Goal: Check status: Check status

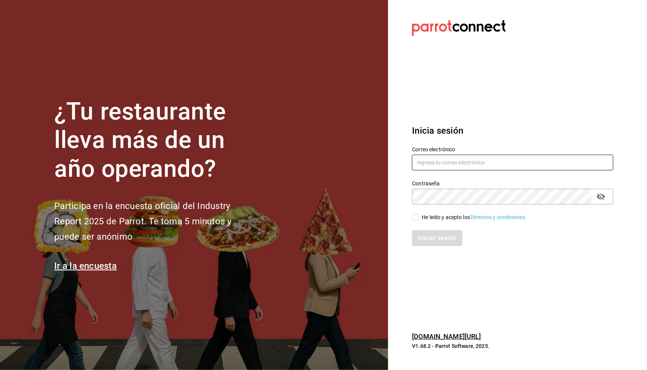
type input "[EMAIL_ADDRESS][DOMAIN_NAME]"
click at [413, 216] on input "He leído y acepto los Términos y condiciones." at bounding box center [415, 217] width 7 height 7
checkbox input "true"
click at [437, 248] on div "Inicia sesión Correo electrónico [EMAIL_ADDRESS][DOMAIN_NAME] Contraseña Contra…" at bounding box center [512, 185] width 201 height 140
click at [437, 241] on button "Iniciar sesión" at bounding box center [437, 238] width 51 height 16
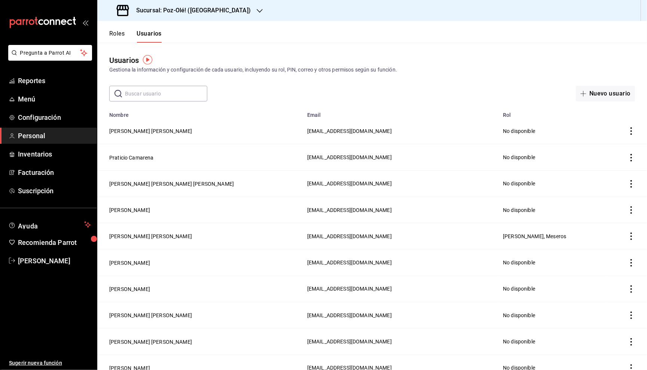
click at [186, 4] on div "Sucursal: Poz-Olé! ([GEOGRAPHIC_DATA])" at bounding box center [184, 10] width 162 height 21
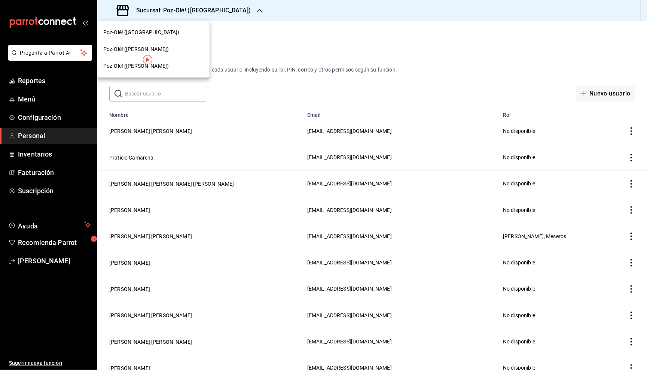
click at [145, 70] on div "Poz-Olé! ([PERSON_NAME])" at bounding box center [153, 66] width 112 height 17
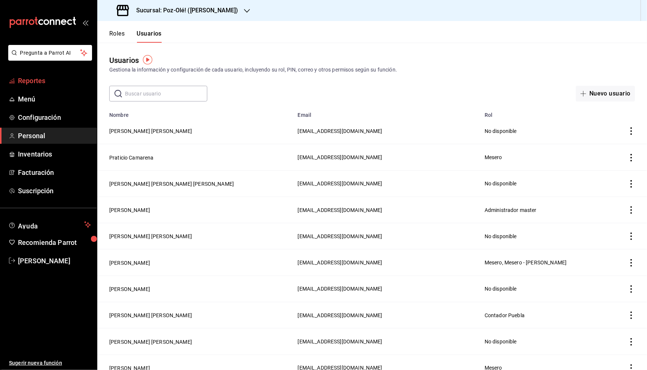
click at [42, 84] on span "Reportes" at bounding box center [54, 81] width 73 height 10
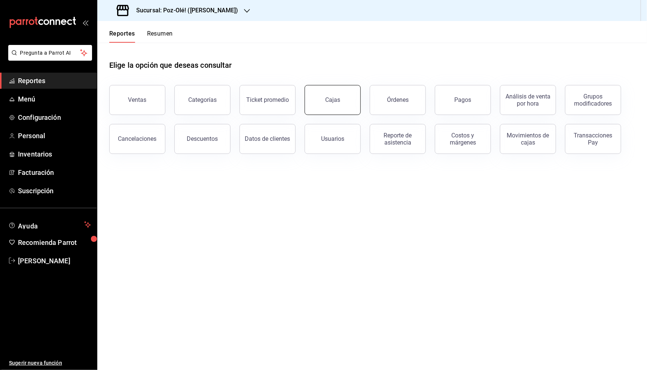
click at [350, 100] on button "Cajas" at bounding box center [332, 100] width 56 height 30
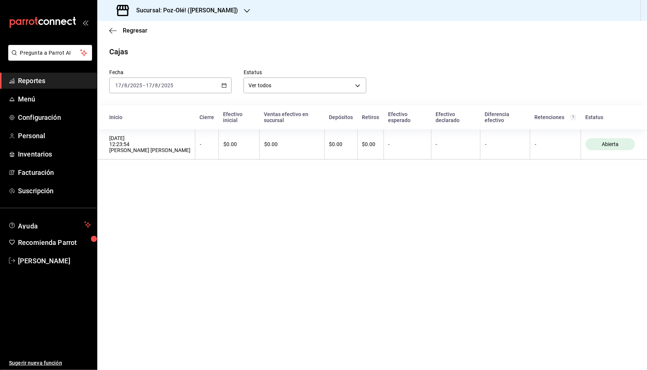
click at [214, 83] on div "2025-08-17 17 / 8 / 2025 - 2025-08-17 17 / 8 / 2025" at bounding box center [170, 85] width 122 height 16
click at [147, 184] on li "Rango de fechas" at bounding box center [145, 192] width 70 height 17
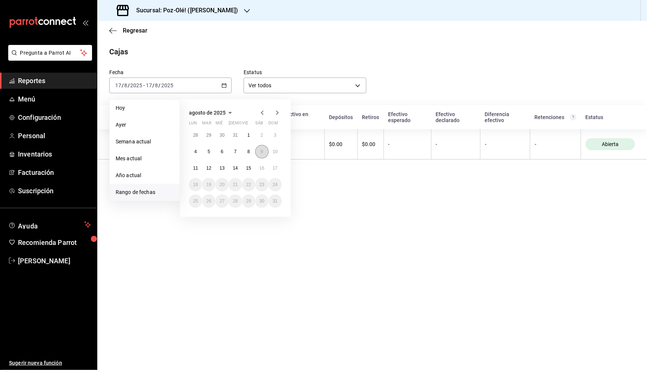
click at [264, 151] on button "9" at bounding box center [261, 151] width 13 height 13
click at [263, 151] on button "9" at bounding box center [261, 151] width 13 height 13
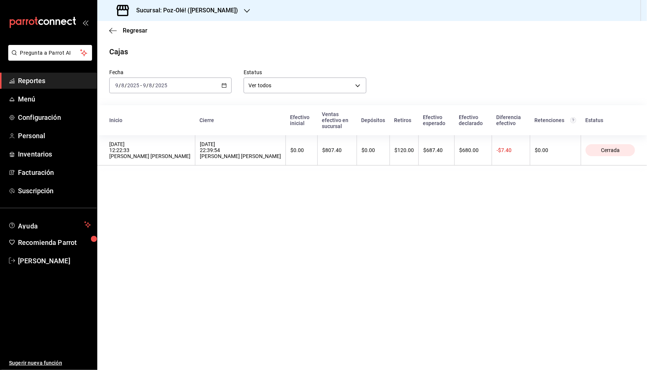
click at [163, 84] on input "2025" at bounding box center [161, 85] width 13 height 6
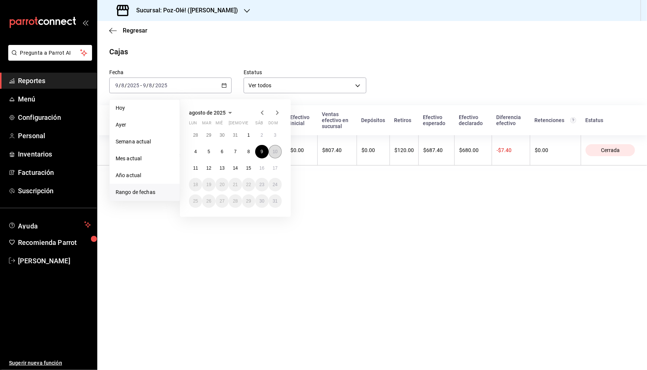
click at [278, 150] on button "10" at bounding box center [275, 151] width 13 height 13
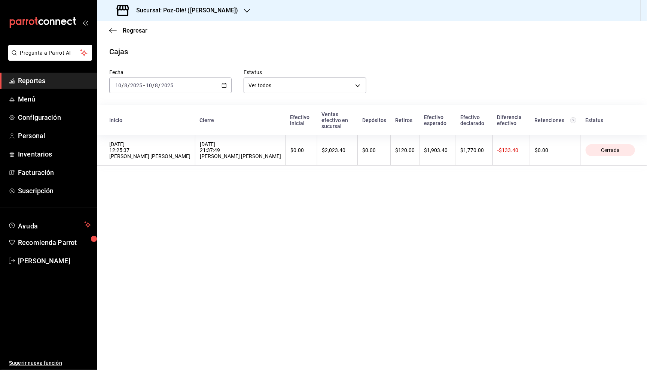
click at [167, 75] on div "Fecha 2025-08-10 10 / 8 / 2025 - 2025-08-10 10 / 8 / 2025" at bounding box center [164, 75] width 134 height 36
click at [167, 83] on input "2025" at bounding box center [167, 85] width 13 height 6
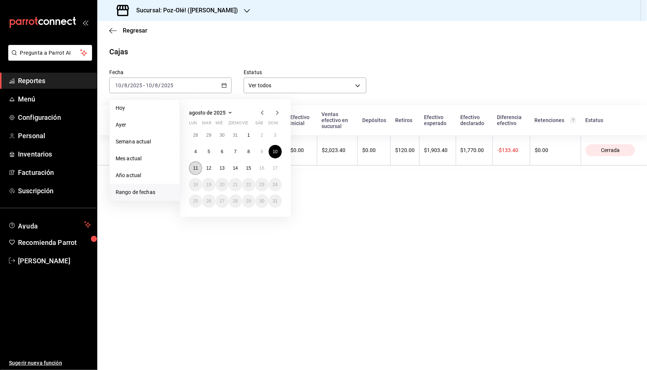
click at [193, 168] on abbr "11" at bounding box center [195, 167] width 5 height 5
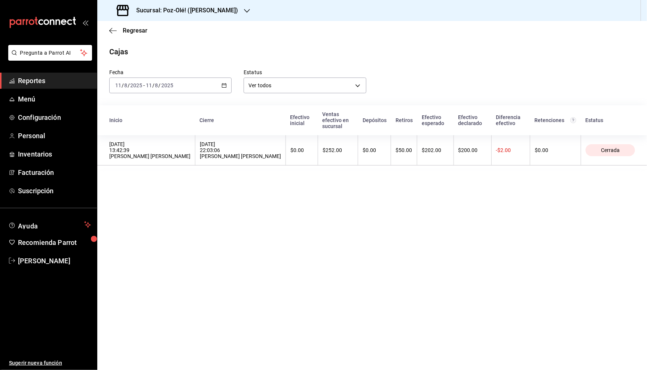
click at [217, 83] on div "2025-08-11 11 / 8 / 2025 - 2025-08-11 11 / 8 / 2025" at bounding box center [170, 85] width 122 height 16
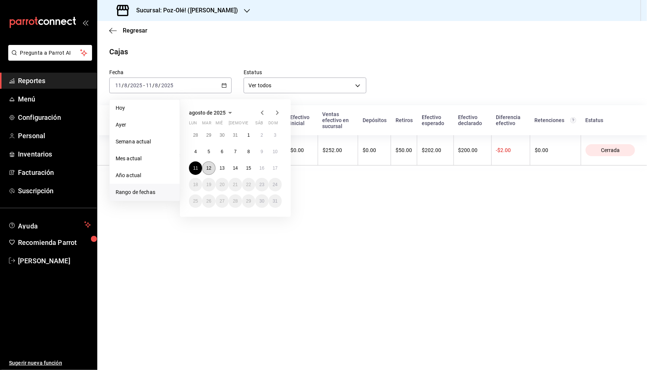
click at [206, 169] on abbr "12" at bounding box center [208, 167] width 5 height 5
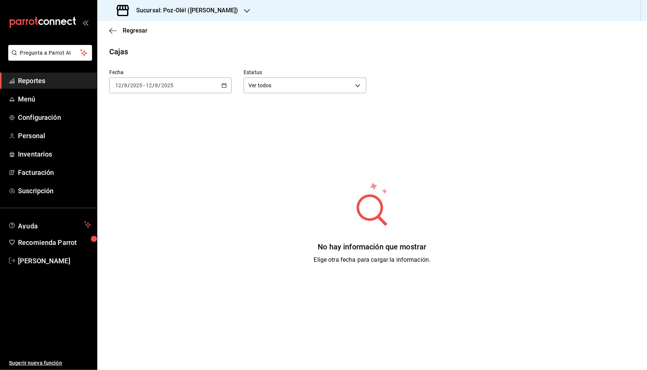
click at [184, 79] on div "2025-08-12 12 / 8 / 2025 - 2025-08-12 12 / 8 / 2025" at bounding box center [170, 85] width 122 height 16
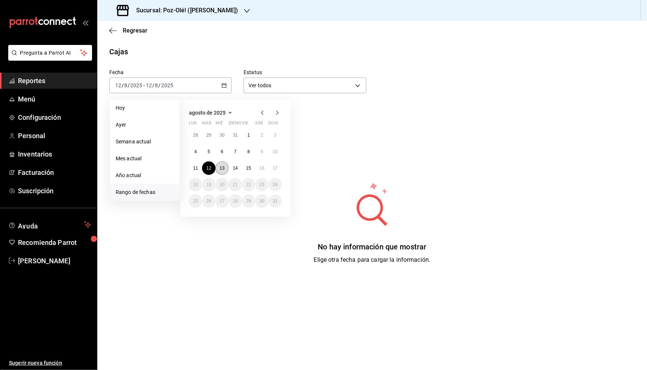
click at [220, 165] on abbr "13" at bounding box center [222, 167] width 5 height 5
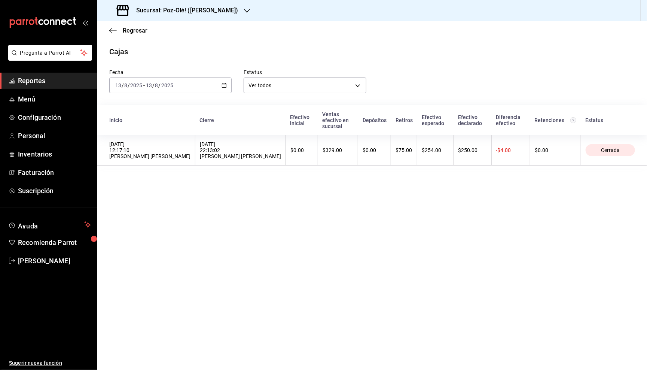
click at [209, 86] on div "2025-08-13 13 / 8 / 2025 - 2025-08-13 13 / 8 / 2025" at bounding box center [170, 85] width 122 height 16
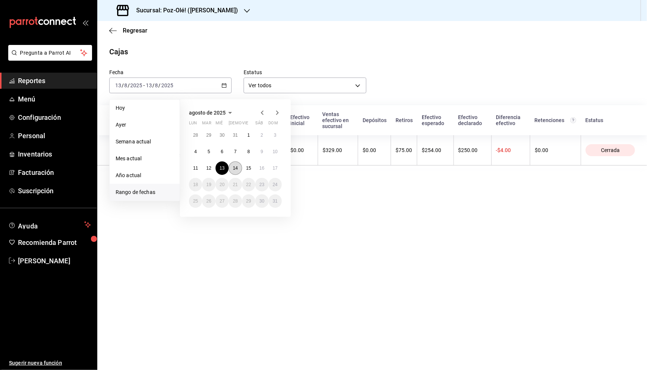
click at [236, 166] on abbr "14" at bounding box center [235, 167] width 5 height 5
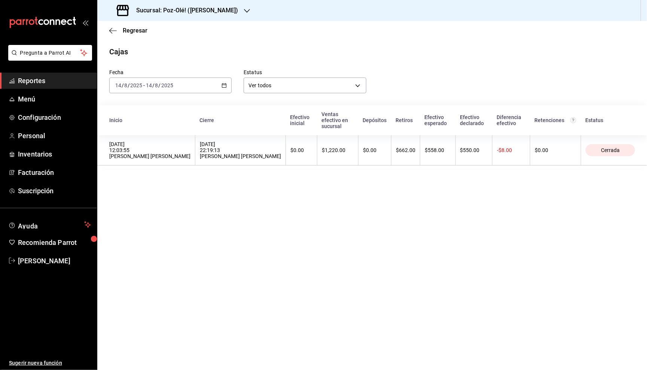
click at [220, 92] on div "2025-08-14 14 / 8 / 2025 - 2025-08-14 14 / 8 / 2025" at bounding box center [170, 85] width 122 height 16
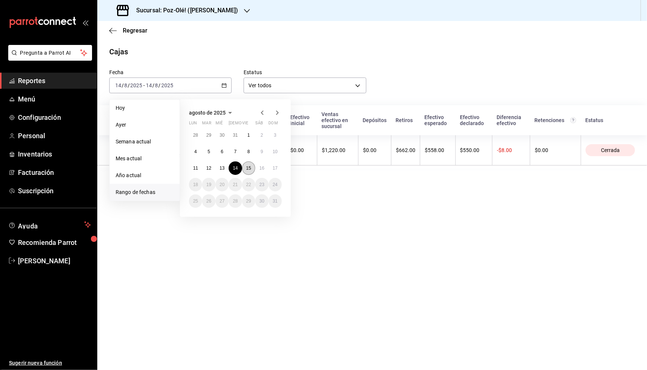
click at [249, 165] on abbr "15" at bounding box center [248, 167] width 5 height 5
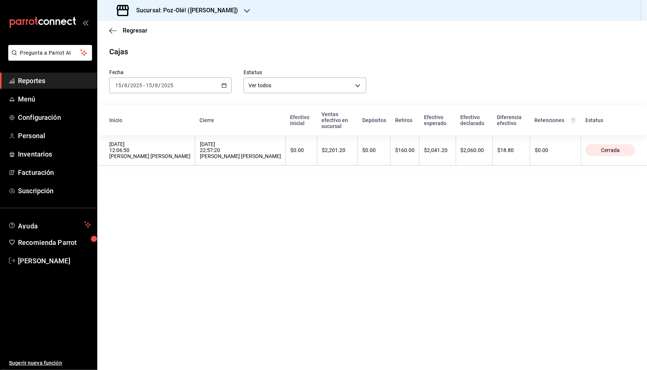
click at [271, 194] on main "Regresar Cajas Fecha 2025-08-15 15 / 8 / 2025 - 2025-08-15 15 / 8 / 2025 Estatu…" at bounding box center [371, 195] width 549 height 349
click at [208, 85] on div "2025-08-15 15 / 8 / 2025 - 2025-08-15 15 / 8 / 2025" at bounding box center [170, 85] width 122 height 16
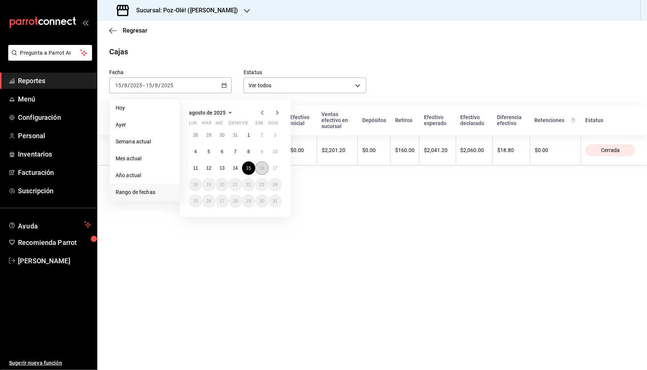
click at [261, 168] on abbr "16" at bounding box center [261, 167] width 5 height 5
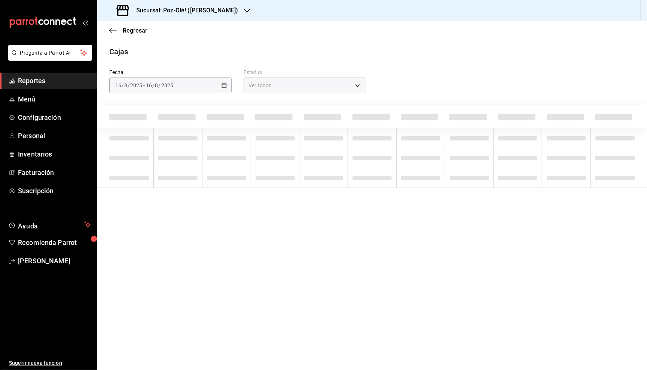
click at [325, 236] on main "Regresar Cajas Fecha 2025-08-16 16 / 8 / 2025 - 2025-08-16 16 / 8 / 2025 Estatu…" at bounding box center [371, 195] width 549 height 349
